Goal: Transaction & Acquisition: Purchase product/service

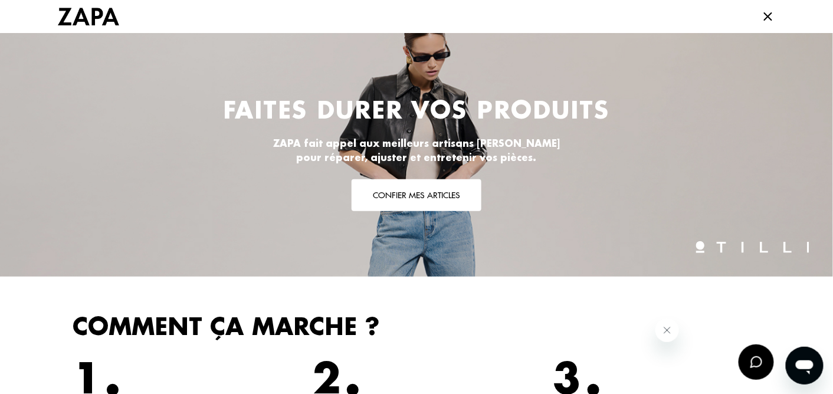
click at [761, 14] on icon at bounding box center [768, 16] width 14 height 14
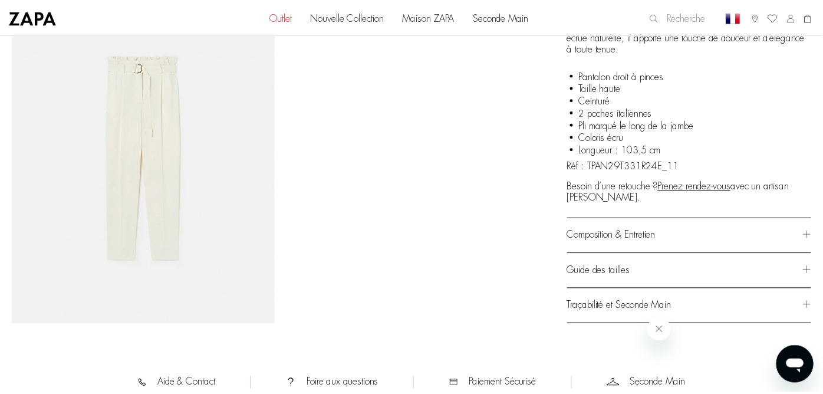
scroll to position [786, 0]
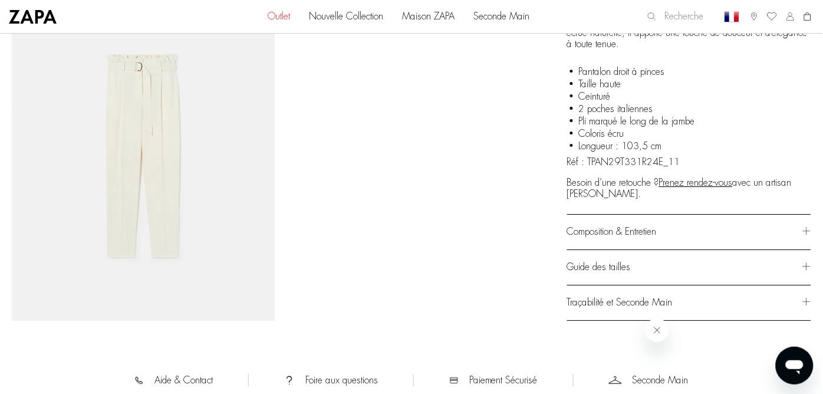
click at [807, 227] on div "Composition & Entretien" at bounding box center [689, 232] width 244 height 35
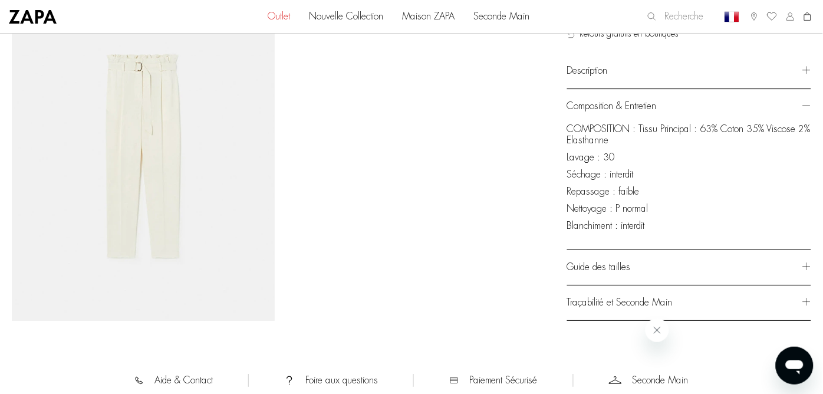
click at [807, 264] on div "Guide des tailles" at bounding box center [689, 267] width 244 height 35
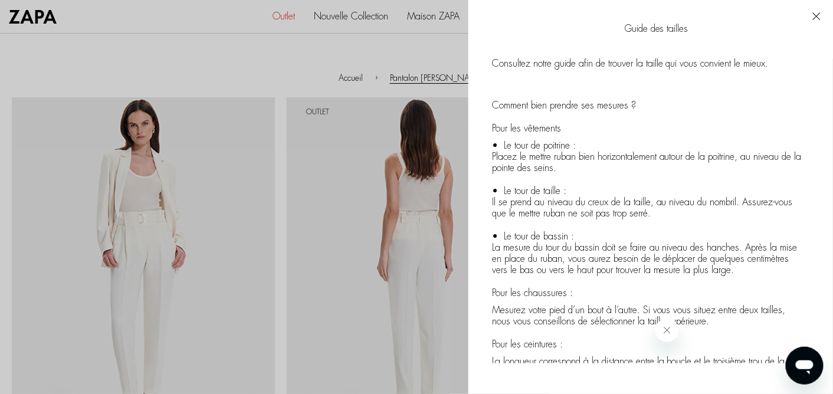
scroll to position [150, 0]
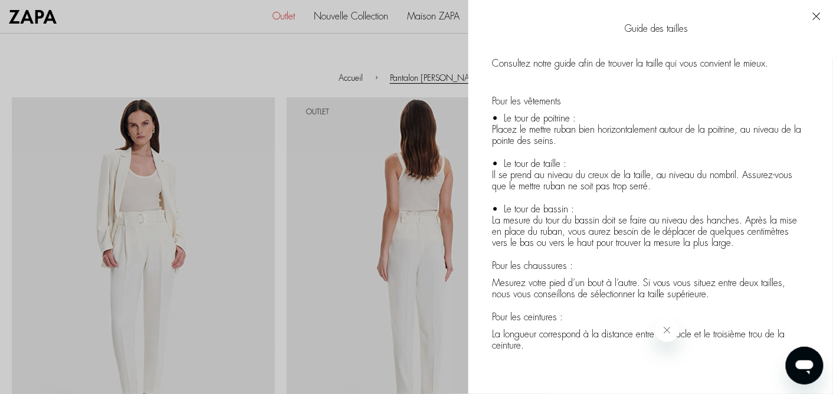
click at [664, 327] on icon "Fermer le message de l'entreprise" at bounding box center [666, 329] width 9 height 9
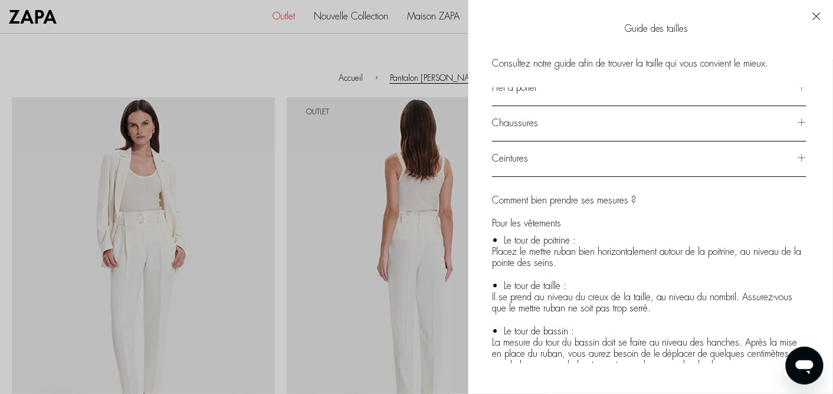
scroll to position [0, 0]
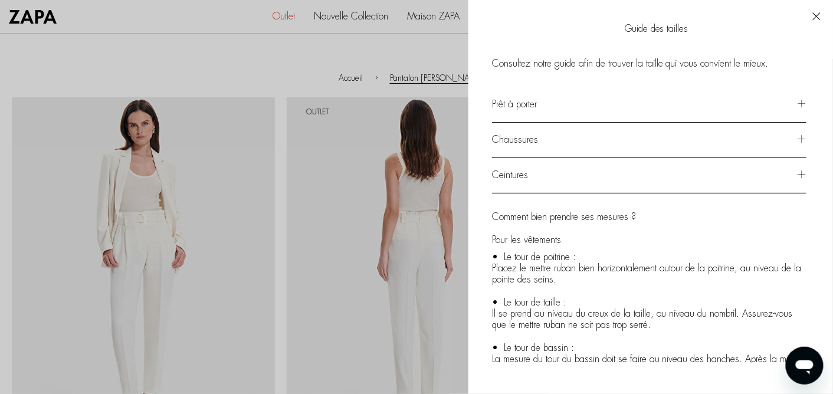
click at [526, 104] on span "Prêt à porter" at bounding box center [514, 104] width 45 height 9
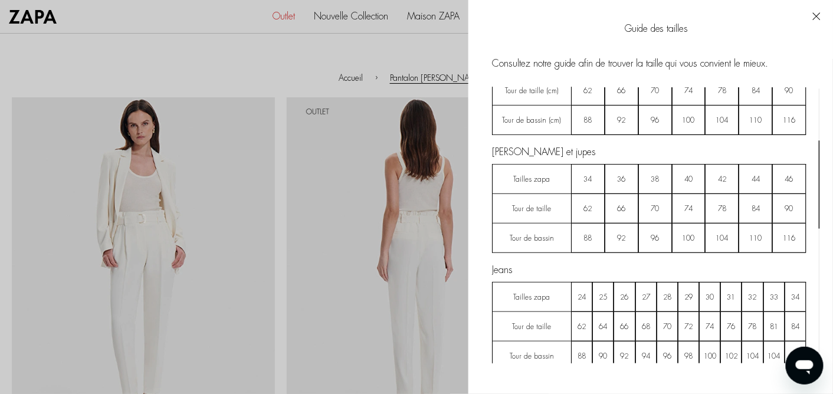
scroll to position [166, 0]
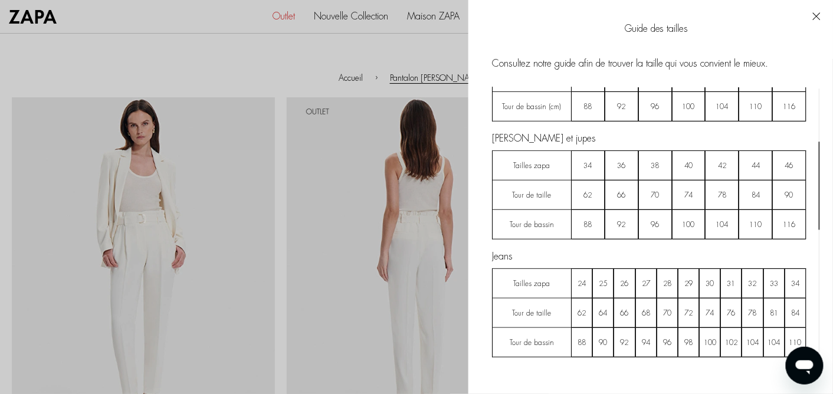
drag, startPoint x: 818, startPoint y: 140, endPoint x: 820, endPoint y: 177, distance: 37.2
click at [820, 177] on div at bounding box center [818, 186] width 1 height 88
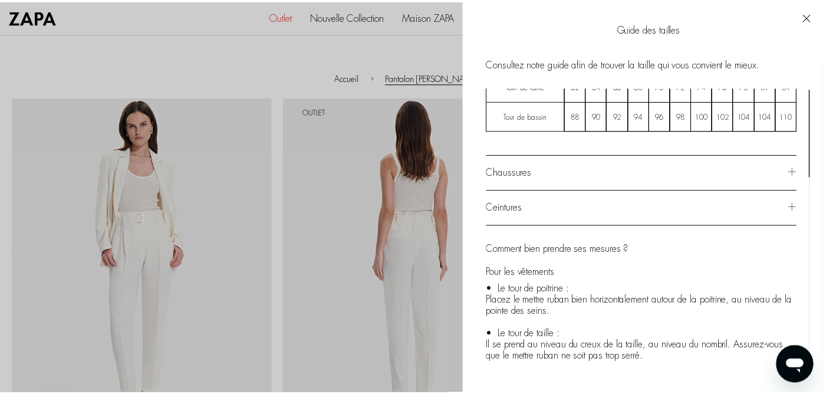
scroll to position [0, 0]
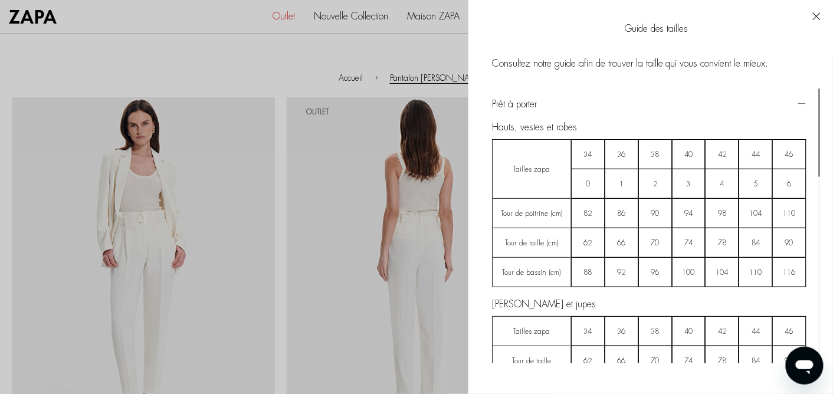
drag, startPoint x: 818, startPoint y: 159, endPoint x: 840, endPoint y: 47, distance: 114.0
click at [832, 0] on html "OUTLET | Jusqu'à -70% sur nos anciennes collections ! N ouvelle Collection Auto…" at bounding box center [416, 0] width 833 height 0
click at [816, 15] on button "X" at bounding box center [815, 16] width 9 height 9
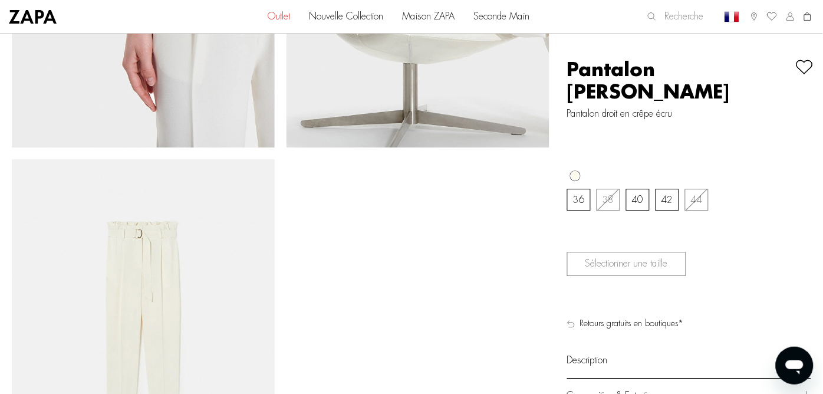
scroll to position [587, 0]
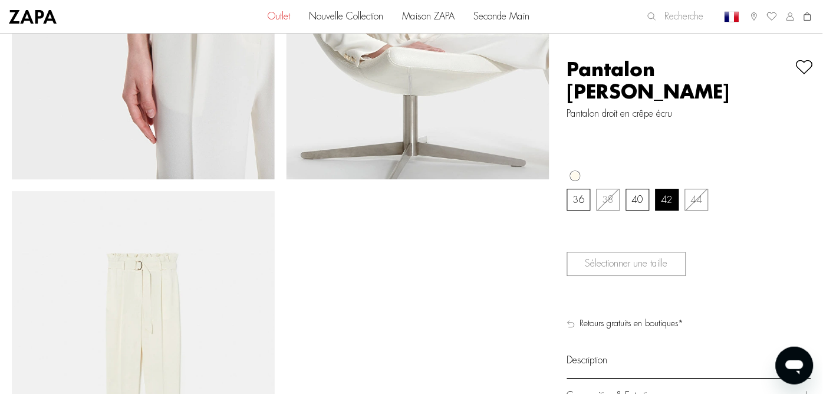
click at [667, 195] on span "42" at bounding box center [668, 199] width 12 height 9
click at [667, 189] on input "42 alert-pointure" at bounding box center [667, 199] width 22 height 21
radio input "true"
click at [656, 252] on input "Ajouter au panier" at bounding box center [626, 264] width 119 height 24
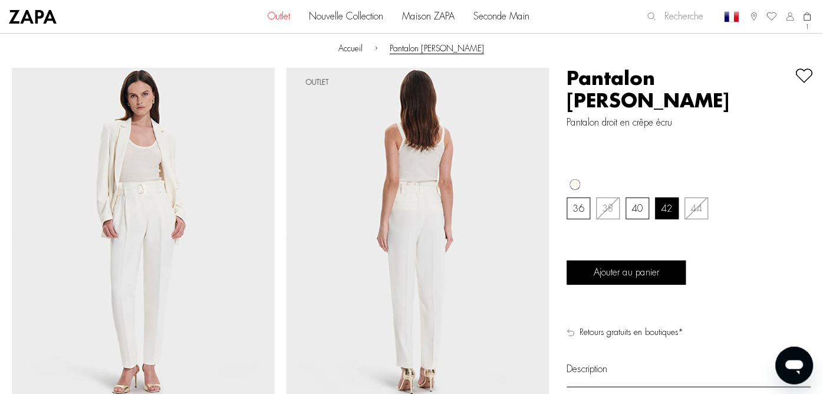
scroll to position [0, 0]
